Goal: Information Seeking & Learning: Find specific fact

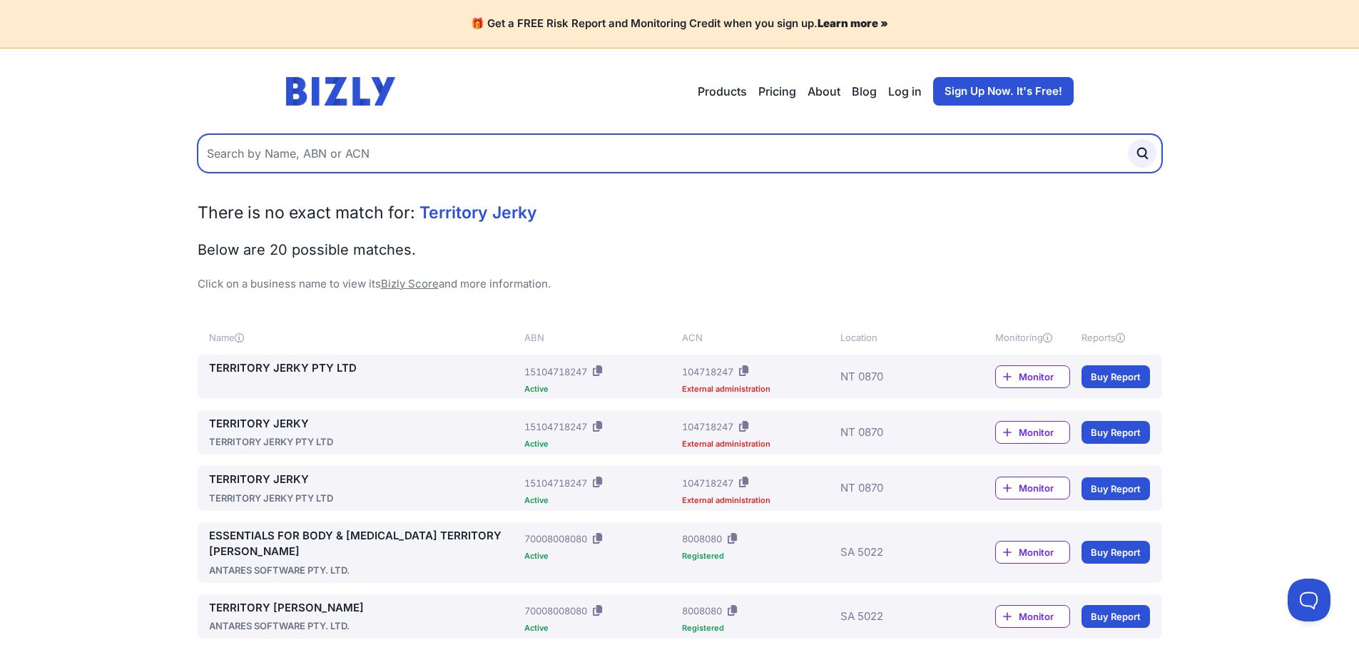
click at [306, 150] on input "text" at bounding box center [680, 153] width 964 height 39
type input "jerky"
click at [1128, 139] on button "submit" at bounding box center [1142, 153] width 29 height 29
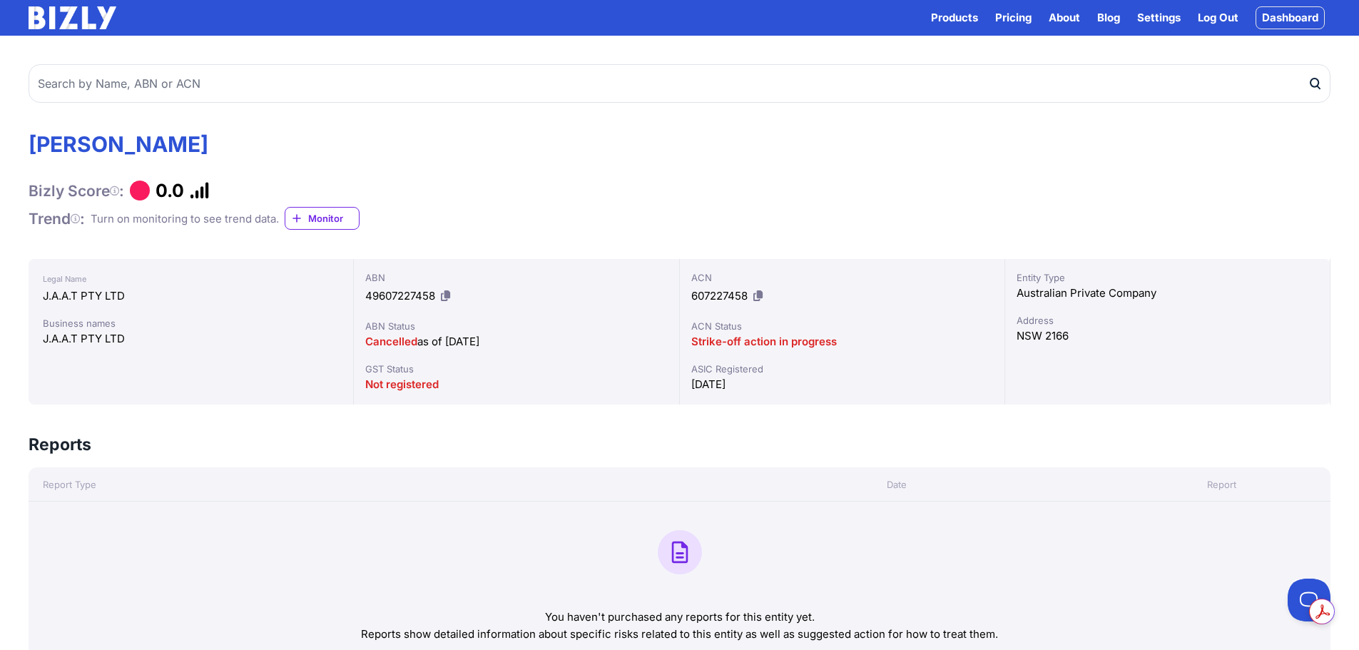
drag, startPoint x: 834, startPoint y: 345, endPoint x: 690, endPoint y: 336, distance: 145.1
click at [690, 336] on div "ACN 607227458 ACN Status Strike-off action in progress ASIC Registered [DATE]" at bounding box center [842, 331] width 325 height 145
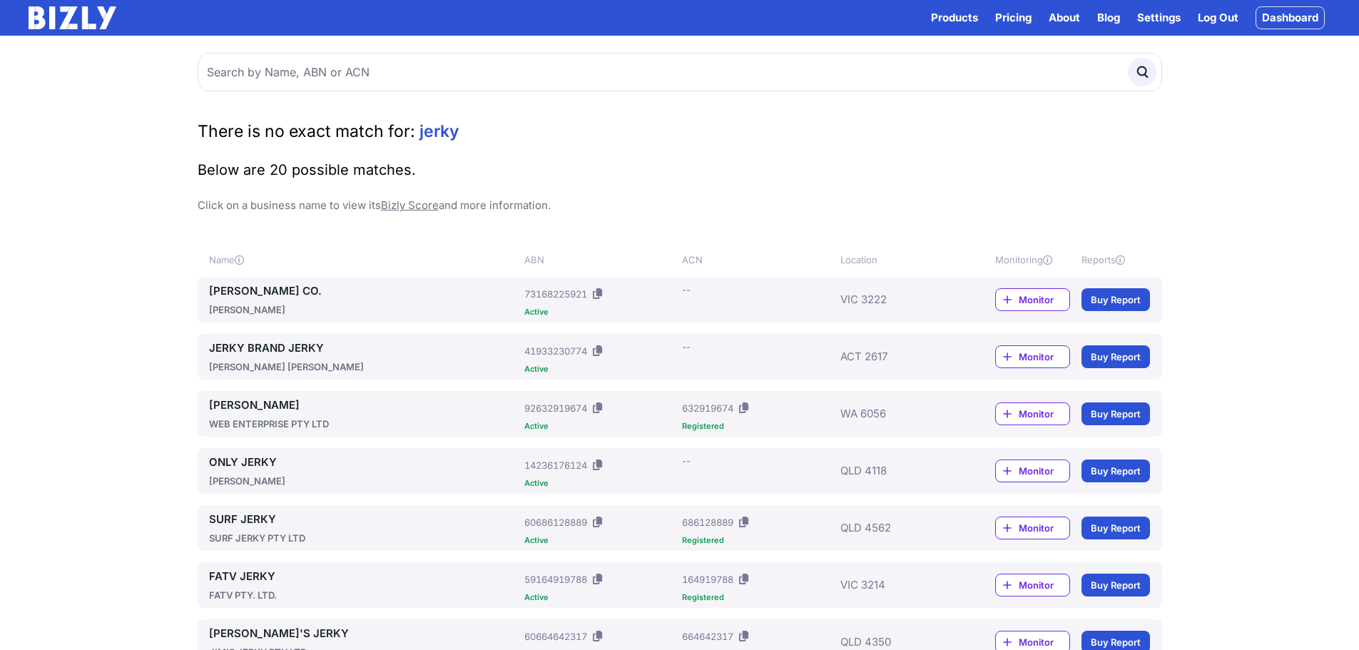
click at [677, 280] on div "JERKY JERKY CO. MRAK, KRISTJAN ABN: 73168225921 Active ACN: -- VIC 3222 Monitor…" at bounding box center [680, 300] width 964 height 46
click at [685, 258] on div "ACN" at bounding box center [758, 259] width 152 height 14
